Goal: Find specific page/section: Find specific page/section

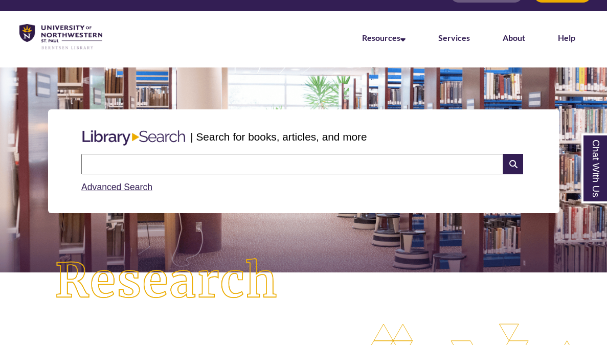
scroll to position [23, 0]
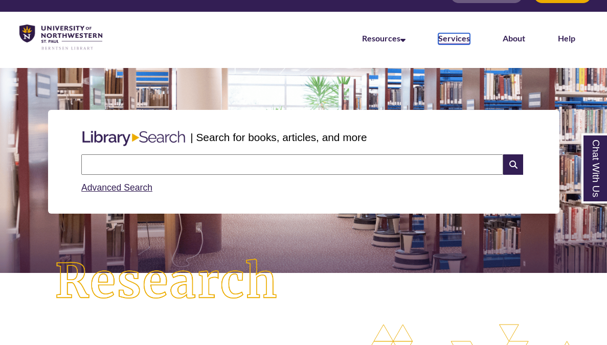
click at [457, 42] on link "Services" at bounding box center [455, 38] width 32 height 11
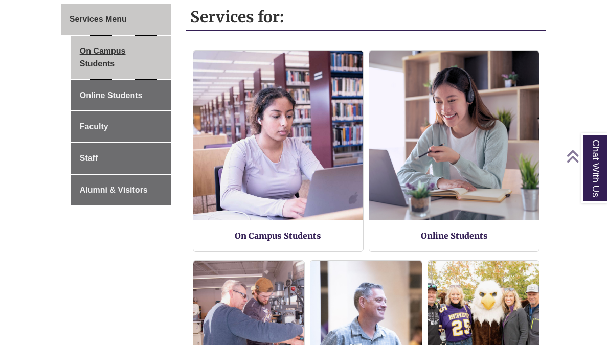
scroll to position [180, 0]
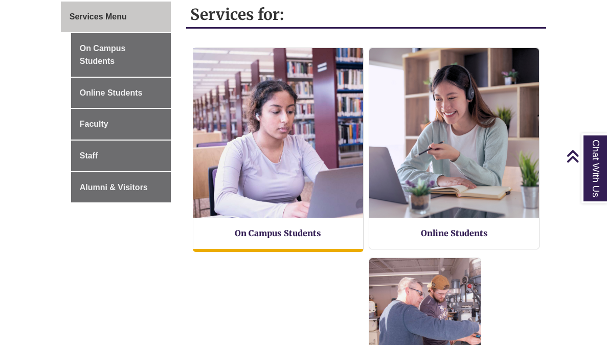
click at [267, 161] on img at bounding box center [278, 132] width 187 height 187
